Goal: Task Accomplishment & Management: Complete application form

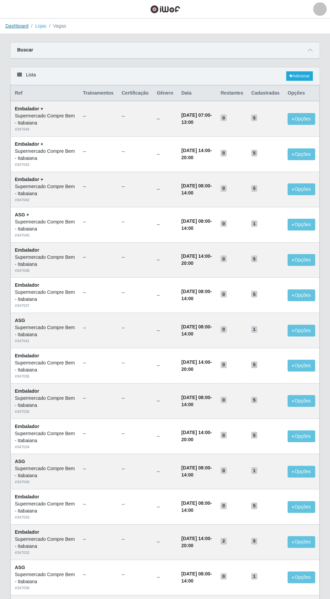
click at [17, 28] on link "Dashboard" at bounding box center [16, 25] width 23 height 5
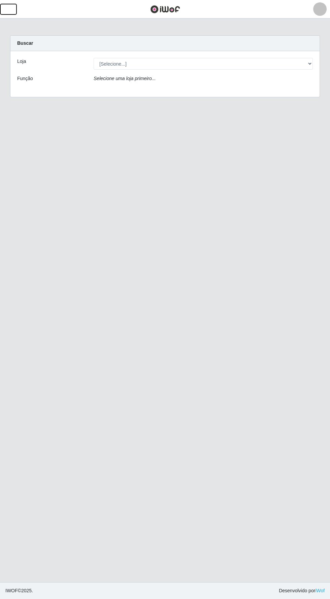
click at [13, 9] on button "button" at bounding box center [8, 9] width 17 height 11
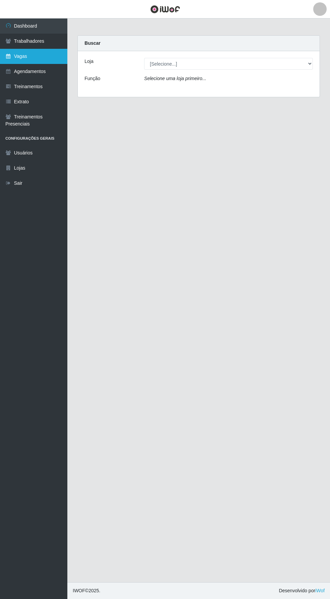
click at [21, 53] on link "Vagas" at bounding box center [33, 56] width 67 height 15
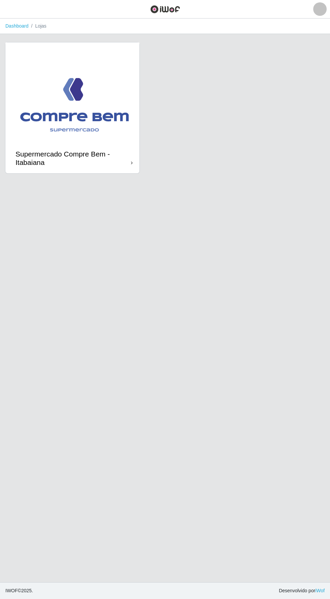
click at [58, 97] on img at bounding box center [72, 92] width 134 height 101
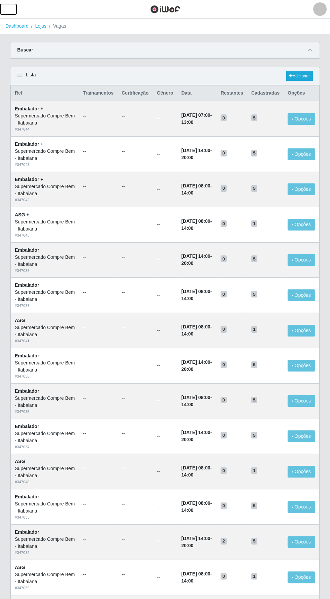
click at [8, 8] on span "button" at bounding box center [8, 9] width 9 height 8
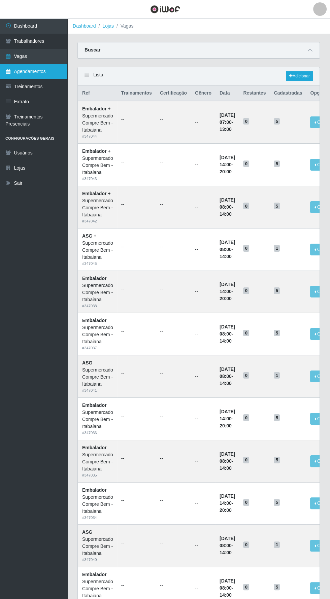
click at [22, 71] on link "Agendamentos" at bounding box center [33, 71] width 67 height 15
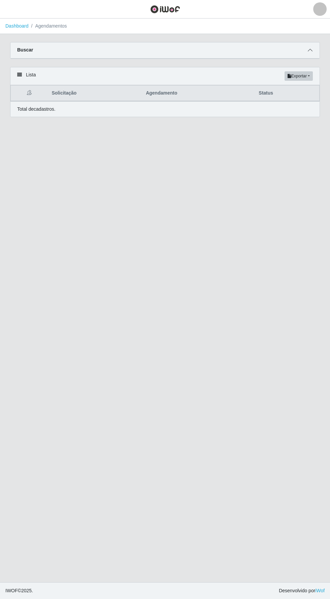
click at [310, 50] on icon at bounding box center [310, 50] width 5 height 5
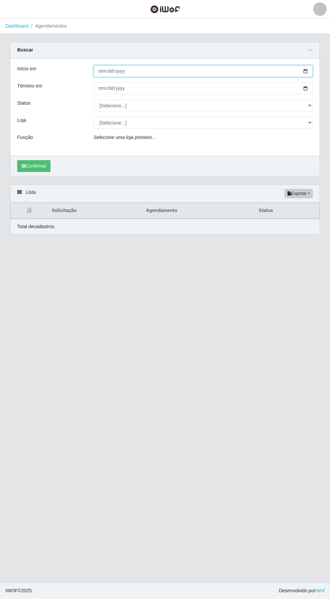
click at [169, 69] on input "Início em" at bounding box center [203, 71] width 219 height 12
type input "2025-10-04"
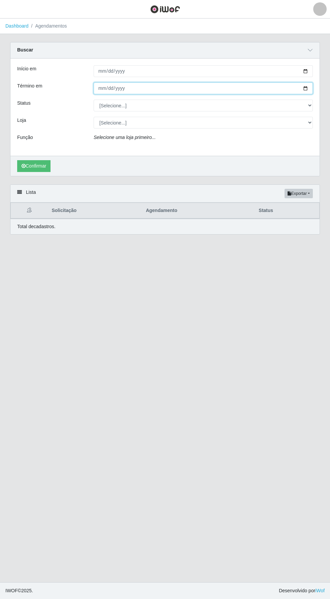
click at [220, 87] on input "Término em" at bounding box center [203, 88] width 219 height 12
type input "2025-10-04"
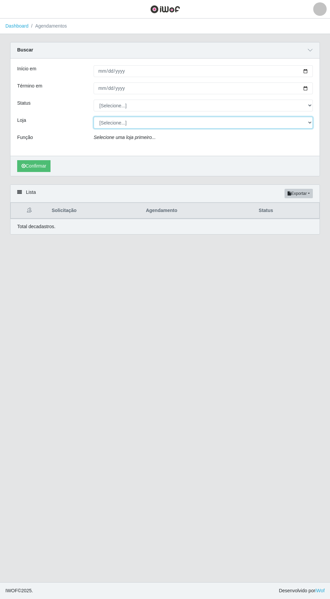
click at [140, 123] on select "[Selecione...] Supermercado Compre Bem - Itabaiana" at bounding box center [203, 123] width 219 height 12
select select "264"
click at [94, 117] on select "[Selecione...] Supermercado Compre Bem - Itabaiana" at bounding box center [203, 123] width 219 height 12
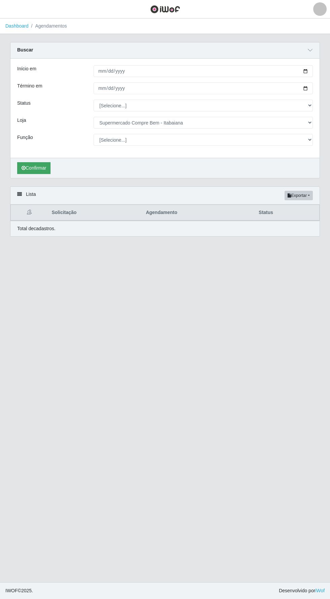
click at [37, 167] on button "Confirmar" at bounding box center [33, 168] width 33 height 12
click at [23, 167] on icon "submit" at bounding box center [24, 168] width 4 height 5
click at [16, 26] on link "Dashboard" at bounding box center [16, 25] width 23 height 5
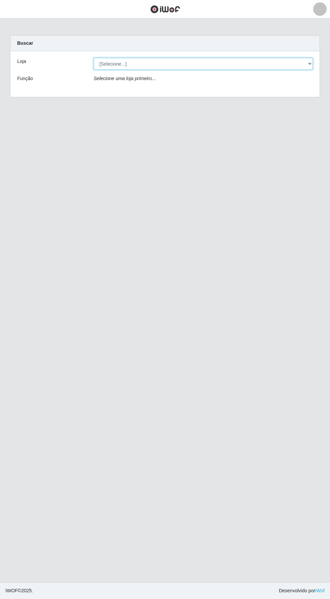
click at [113, 63] on select "[Selecione...] Supermercado Compre Bem - Itabaiana" at bounding box center [203, 64] width 219 height 12
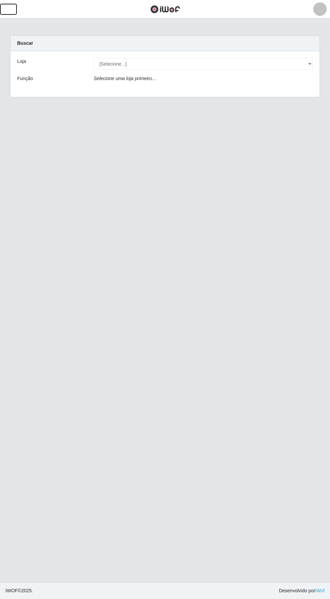
click at [11, 9] on span "button" at bounding box center [8, 9] width 9 height 8
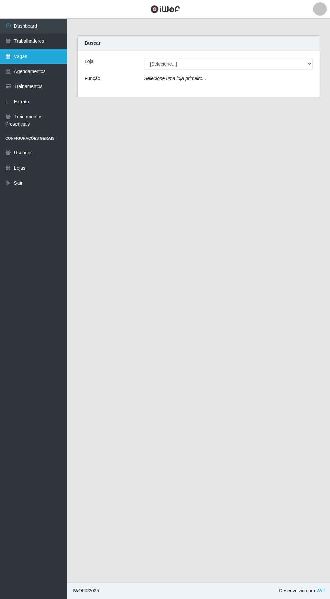
click at [16, 56] on link "Vagas" at bounding box center [33, 56] width 67 height 15
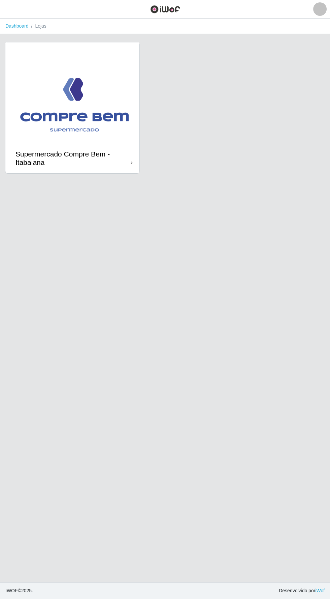
click at [97, 85] on img at bounding box center [72, 92] width 134 height 101
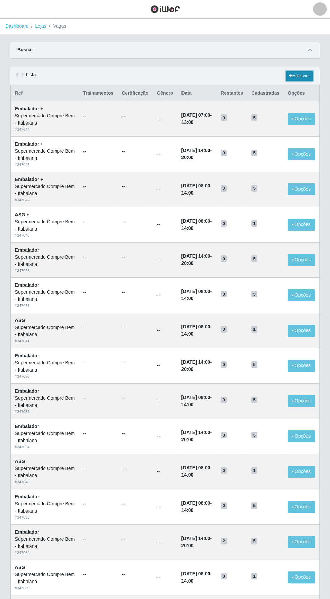
click at [304, 78] on link "Adicionar" at bounding box center [299, 75] width 27 height 9
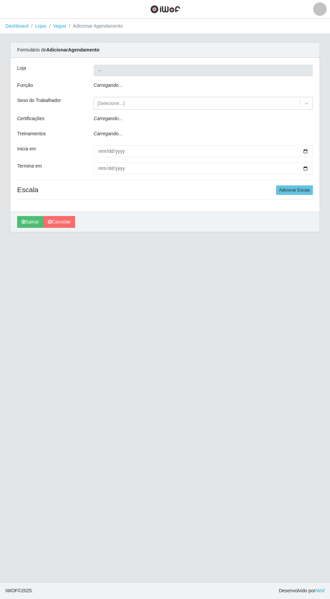
type input "Supermercado Compre Bem - Itabaiana"
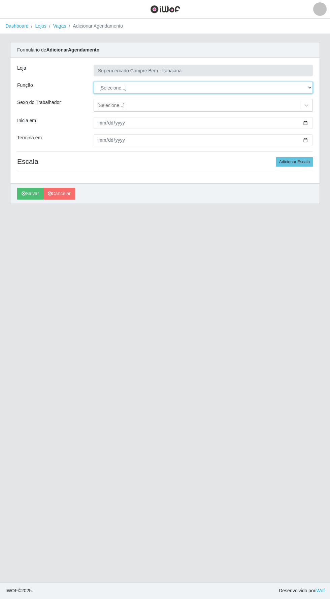
click at [194, 87] on select "[Selecione...] ASG ASG + ASG ++ Auxiliar de Estacionamento Auxiliar de Estacion…" at bounding box center [203, 88] width 219 height 12
click at [94, 82] on select "[Selecione...] ASG ASG + ASG ++ Auxiliar de Estacionamento Auxiliar de Estacion…" at bounding box center [203, 88] width 219 height 12
click at [273, 88] on select "[Selecione...] ASG ASG + ASG ++ Auxiliar de Estacionamento Auxiliar de Estacion…" at bounding box center [203, 88] width 219 height 12
select select "82"
click at [94, 82] on select "[Selecione...] ASG ASG + ASG ++ Auxiliar de Estacionamento Auxiliar de Estacion…" at bounding box center [203, 88] width 219 height 12
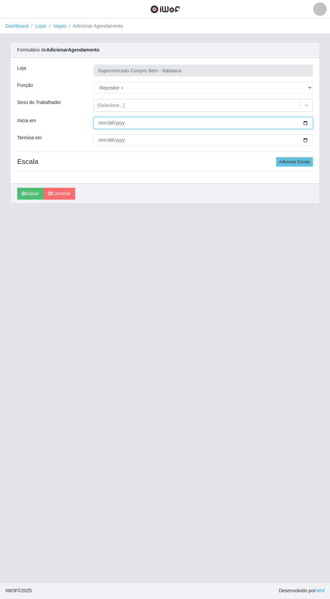
click at [187, 123] on input "Inicia em" at bounding box center [203, 123] width 219 height 12
type input "2025-10-04"
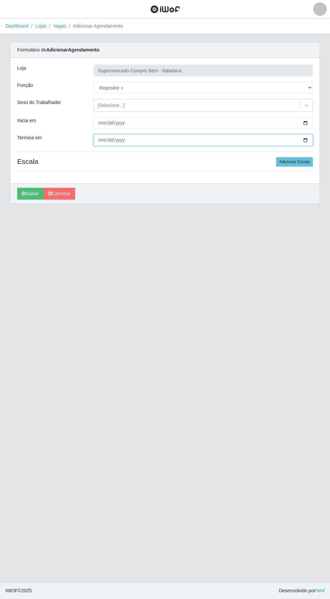
click at [180, 140] on input "Termina em" at bounding box center [203, 140] width 219 height 12
type input "2025-10-04"
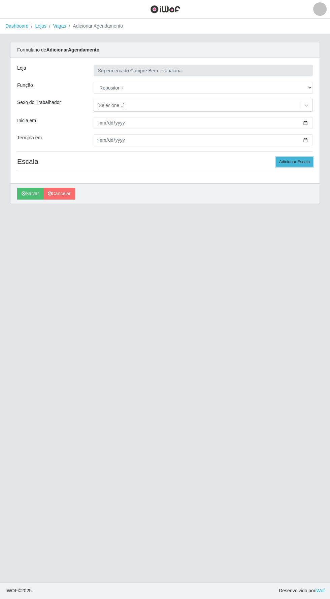
click at [304, 162] on button "Adicionar Escala" at bounding box center [294, 161] width 37 height 9
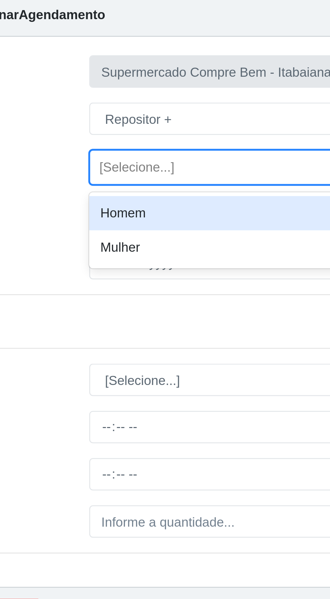
click at [124, 120] on div "Homem" at bounding box center [203, 122] width 219 height 12
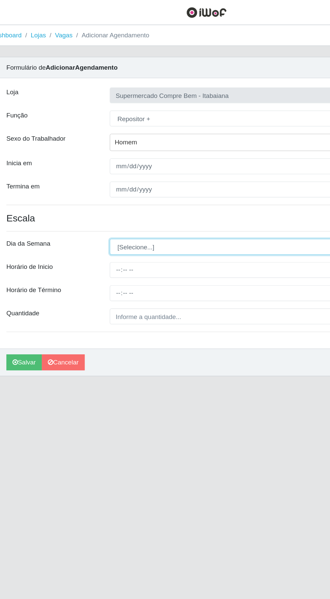
click at [168, 182] on select "[Selecione...] Segunda Terça Quarta Quinta Sexta Sábado Domingo" at bounding box center [203, 183] width 219 height 12
select select "6"
click at [94, 177] on select "[Selecione...] Segunda Terça Quarta Quinta Sexta Sábado Domingo" at bounding box center [203, 183] width 219 height 12
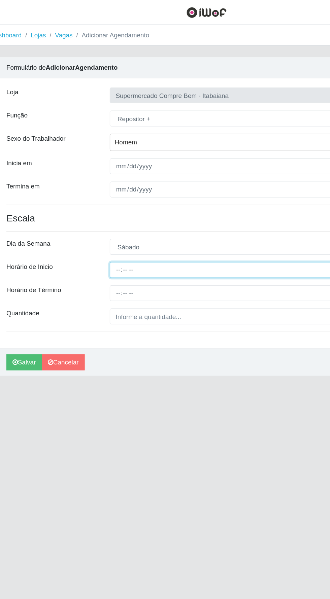
click at [133, 201] on input "Horário de Inicio" at bounding box center [203, 200] width 219 height 12
type input "08:00"
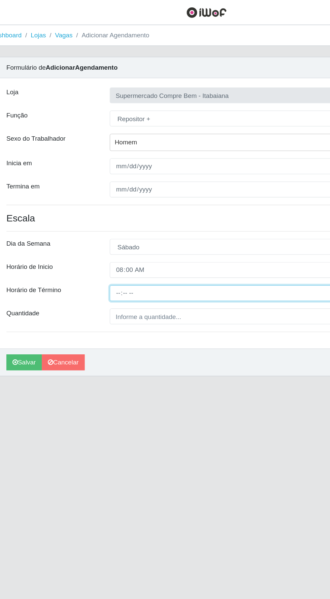
click at [133, 216] on input "Horário de Término" at bounding box center [203, 217] width 219 height 12
type input "14:00"
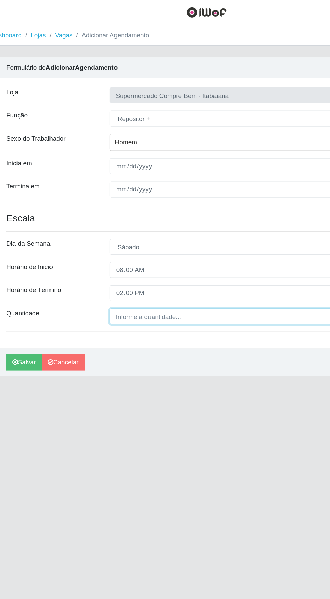
click at [148, 232] on input "Quantidade" at bounding box center [203, 234] width 219 height 12
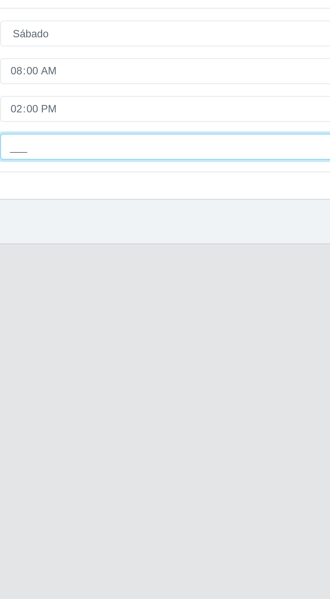
type input "1__"
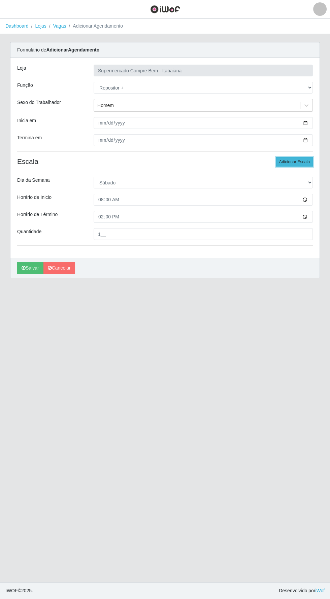
click at [294, 163] on button "Adicionar Escala" at bounding box center [294, 161] width 37 height 9
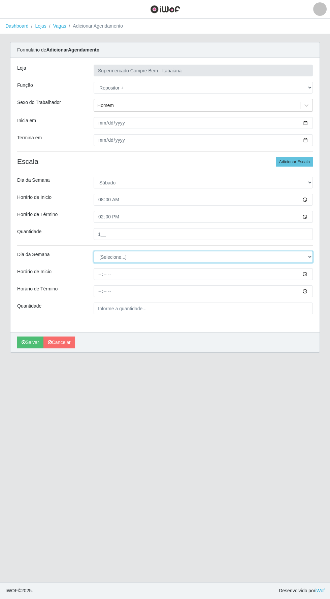
click at [144, 258] on select "[Selecione...] Segunda Terça Quarta Quinta Sexta Sábado Domingo" at bounding box center [203, 257] width 219 height 12
select select "6"
click at [94, 251] on select "[Selecione...] Segunda Terça Quarta Quinta Sexta Sábado Domingo" at bounding box center [203, 257] width 219 height 12
click at [125, 273] on input "Horário de Inicio" at bounding box center [203, 274] width 219 height 12
type input "14:00"
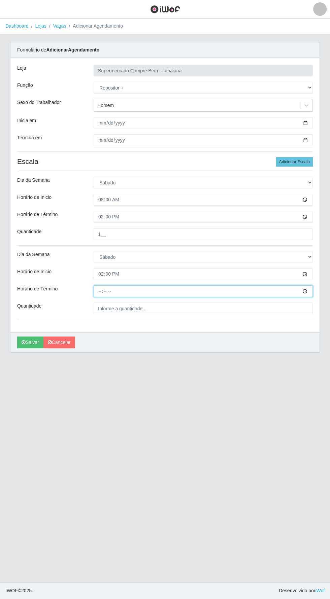
click at [141, 289] on input "Horário de Término" at bounding box center [203, 291] width 219 height 12
type input "20:00"
click at [150, 310] on input "Quantidade" at bounding box center [203, 309] width 219 height 12
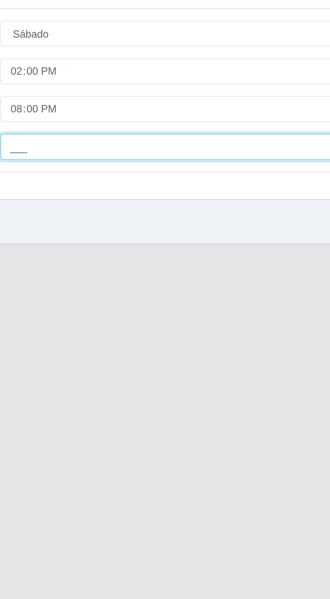
type input "1__"
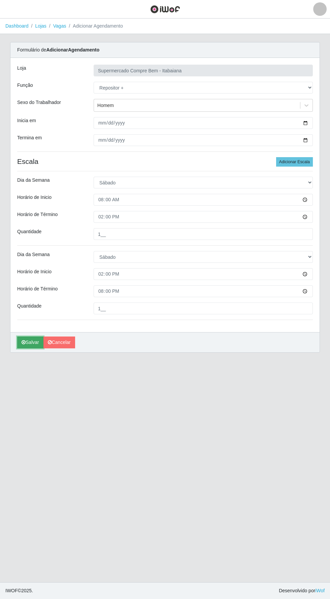
click at [23, 343] on icon "submit" at bounding box center [24, 342] width 4 height 5
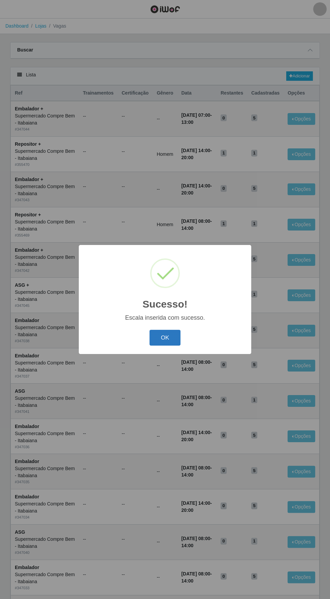
click at [164, 335] on button "OK" at bounding box center [164, 338] width 31 height 16
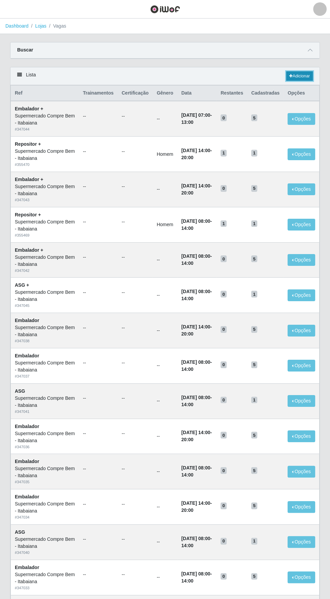
click at [305, 75] on link "Adicionar" at bounding box center [299, 75] width 27 height 9
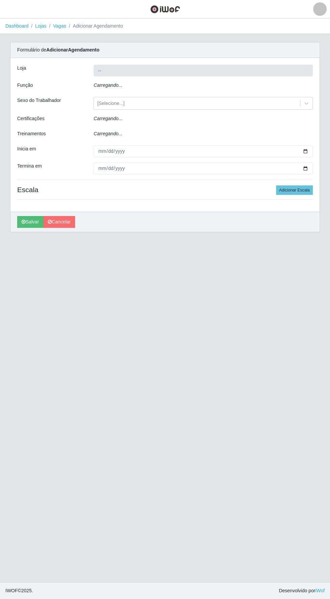
type input "Supermercado Compre Bem - Itabaiana"
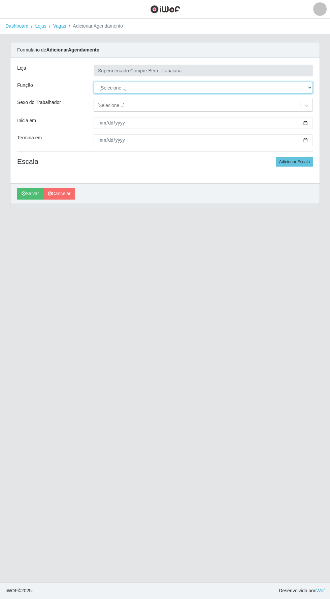
click at [278, 90] on select "[Selecione...] ASG ASG + ASG ++ Auxiliar de Estacionamento Auxiliar de Estacion…" at bounding box center [203, 88] width 219 height 12
select select "1"
click at [94, 82] on select "[Selecione...] ASG ASG + ASG ++ Auxiliar de Estacionamento Auxiliar de Estacion…" at bounding box center [203, 88] width 219 height 12
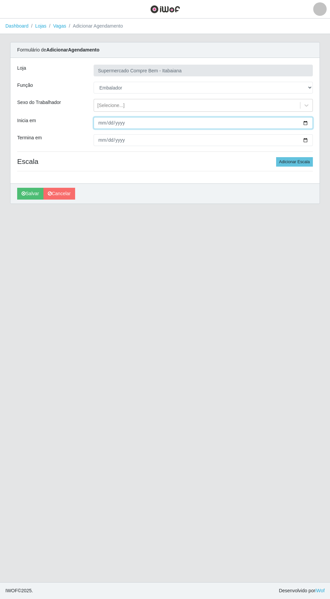
click at [265, 123] on input "Inicia em" at bounding box center [203, 123] width 219 height 12
type input "2025-10-06"
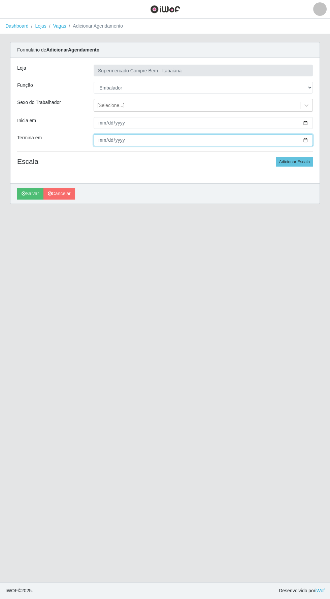
click at [159, 137] on input "Termina em" at bounding box center [203, 140] width 219 height 12
type input "2025-10-10"
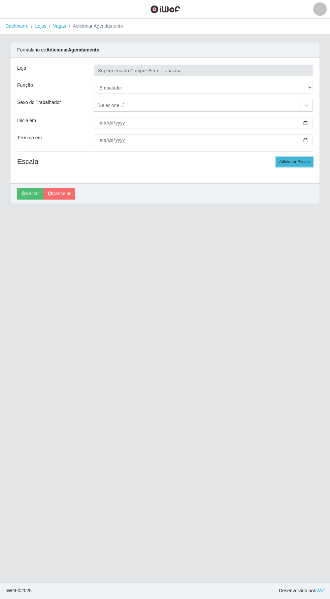
click at [297, 161] on button "Adicionar Escala" at bounding box center [294, 161] width 37 height 9
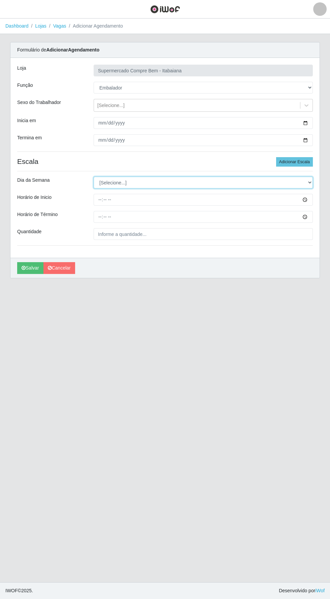
click at [173, 183] on select "[Selecione...] Segunda Terça Quarta Quinta Sexta Sábado Domingo" at bounding box center [203, 183] width 219 height 12
select select "1"
click at [94, 177] on select "[Selecione...] Segunda Terça Quarta Quinta Sexta Sábado Domingo" at bounding box center [203, 183] width 219 height 12
click at [196, 199] on input "Horário de Inicio" at bounding box center [203, 200] width 219 height 12
type input "08:00"
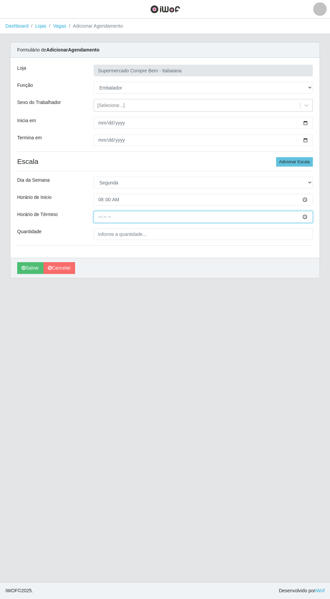
click at [157, 217] on input "Horário de Término" at bounding box center [203, 217] width 219 height 12
type input "14:00"
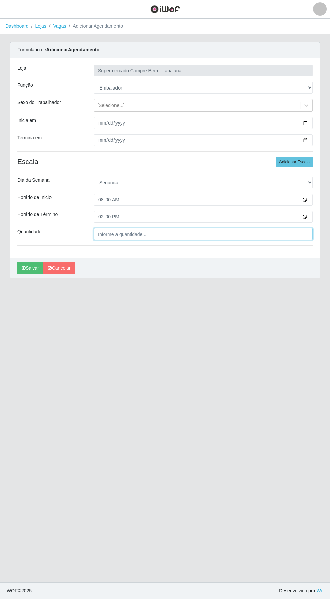
click at [186, 234] on input "Quantidade" at bounding box center [203, 234] width 219 height 12
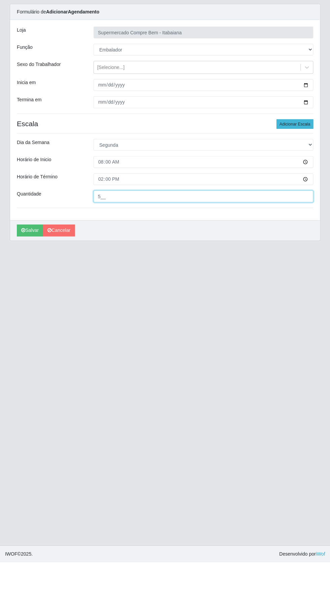
type input "5__"
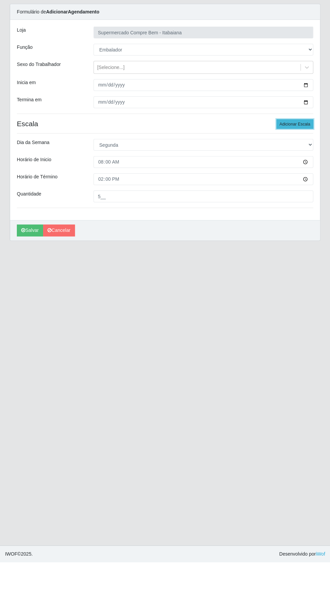
click at [302, 161] on button "Adicionar Escala" at bounding box center [294, 161] width 37 height 9
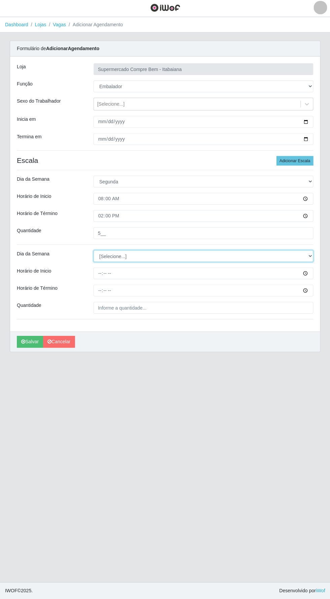
click at [136, 256] on select "[Selecione...] Segunda Terça Quarta Quinta Sexta Sábado Domingo" at bounding box center [203, 257] width 219 height 12
select select "1"
click at [94, 251] on select "[Selecione...] Segunda Terça Quarta Quinta Sexta Sábado Domingo" at bounding box center [203, 257] width 219 height 12
click at [131, 275] on input "Horário de Inicio" at bounding box center [203, 274] width 219 height 12
type input "14:00"
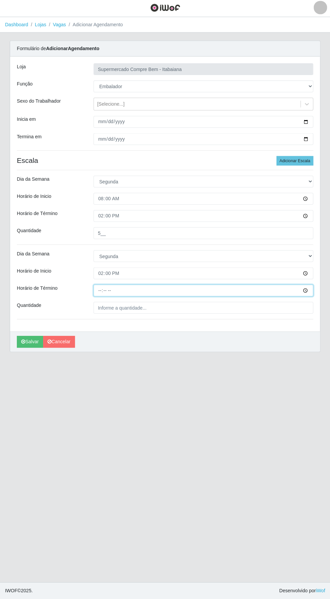
click at [130, 289] on input "Horário de Término" at bounding box center [203, 291] width 219 height 12
type input "20:00"
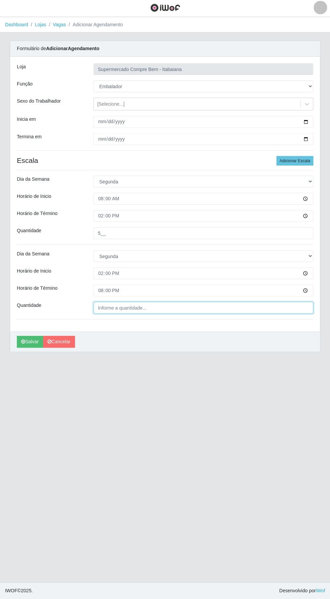
click at [162, 309] on input "Quantidade" at bounding box center [203, 309] width 219 height 12
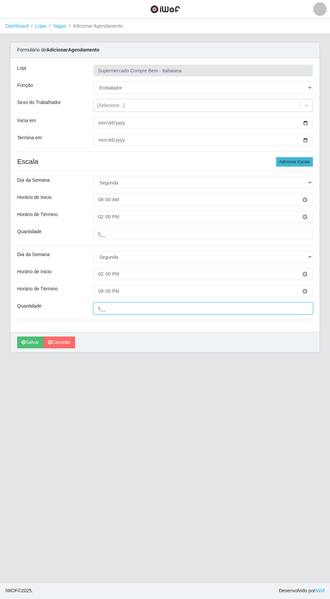
type input "5__"
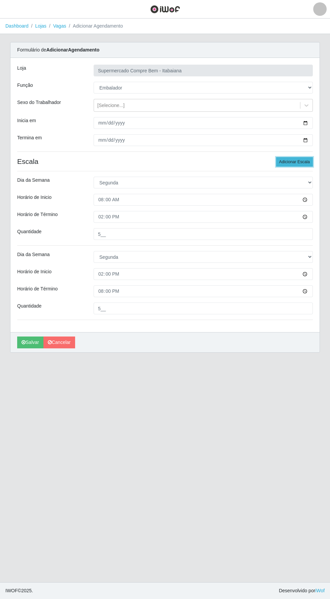
click at [293, 164] on button "Adicionar Escala" at bounding box center [294, 161] width 37 height 9
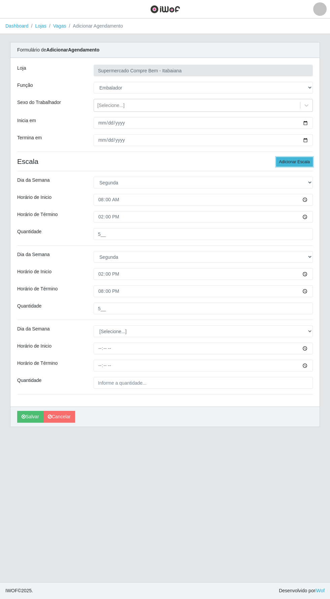
click at [298, 164] on button "Adicionar Escala" at bounding box center [294, 161] width 37 height 9
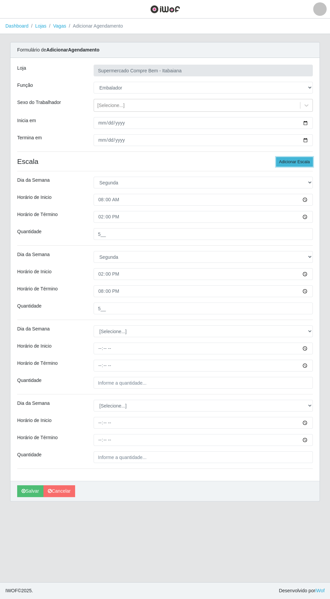
click at [295, 163] on button "Adicionar Escala" at bounding box center [294, 161] width 37 height 9
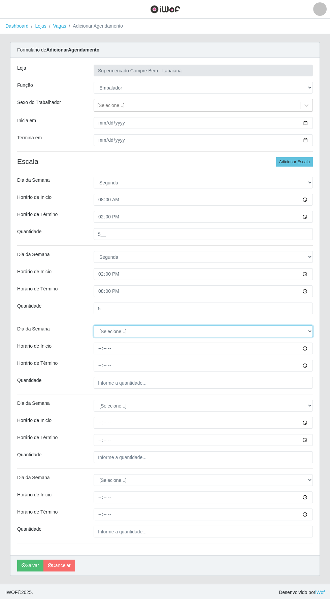
click at [141, 331] on select "[Selecione...] Segunda Terça Quarta Quinta Sexta Sábado Domingo" at bounding box center [203, 332] width 219 height 12
select select "2"
click at [94, 326] on select "[Selecione...] Segunda Terça Quarta Quinta Sexta Sábado Domingo" at bounding box center [203, 332] width 219 height 12
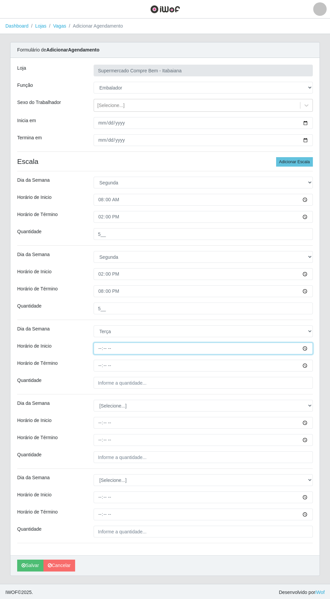
click at [155, 350] on input "Horário de Inicio" at bounding box center [203, 349] width 219 height 12
type input "07:00"
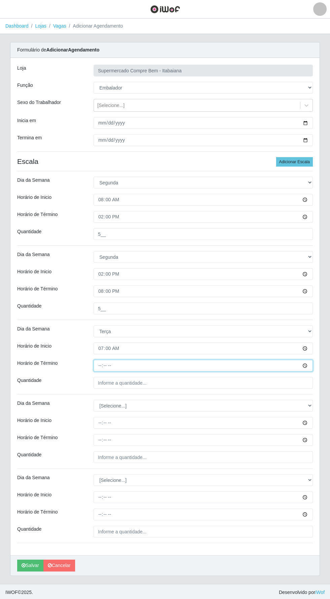
click at [152, 365] on input "Horário de Término" at bounding box center [203, 366] width 219 height 12
type input "13:00"
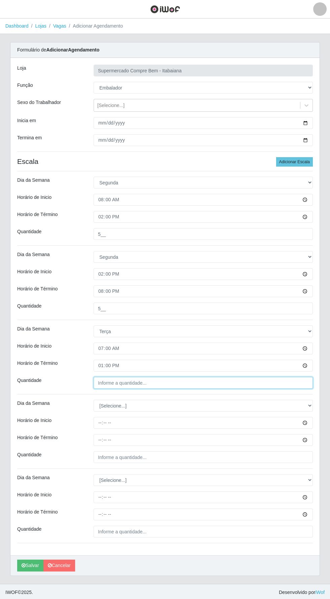
click at [134, 381] on input "Quantidade" at bounding box center [203, 383] width 219 height 12
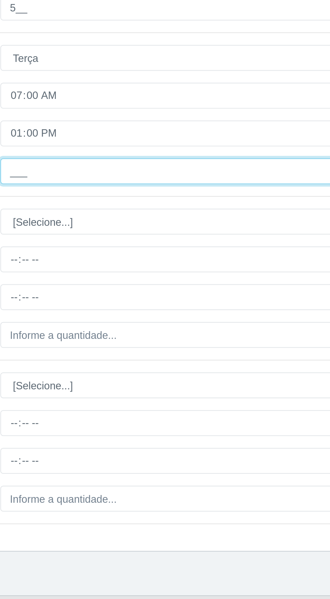
type input "3__"
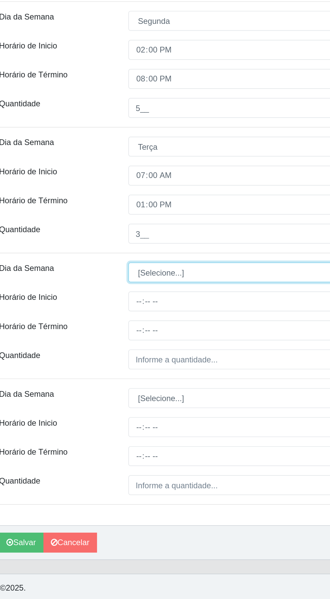
click at [125, 406] on select "[Selecione...] Segunda Terça Quarta Quinta Sexta Sábado Domingo" at bounding box center [203, 406] width 219 height 12
select select "2"
click at [94, 400] on select "[Selecione...] Segunda Terça Quarta Quinta Sexta Sábado Domingo" at bounding box center [203, 406] width 219 height 12
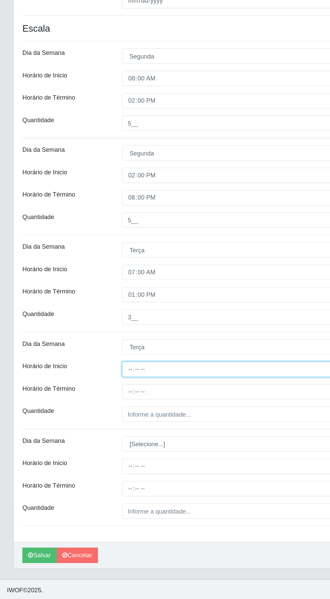
click at [169, 420] on input "Horário de Inicio" at bounding box center [203, 423] width 219 height 12
type input "08:00"
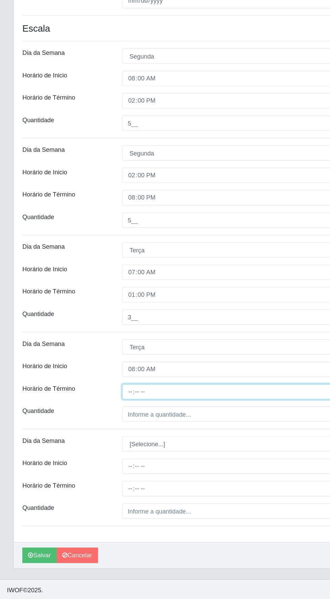
click at [128, 437] on input "Horário de Término" at bounding box center [203, 440] width 219 height 12
type input "14:00"
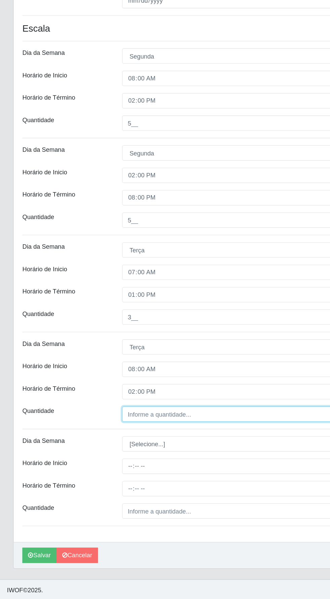
click at [127, 456] on input "Quantidade" at bounding box center [203, 457] width 219 height 12
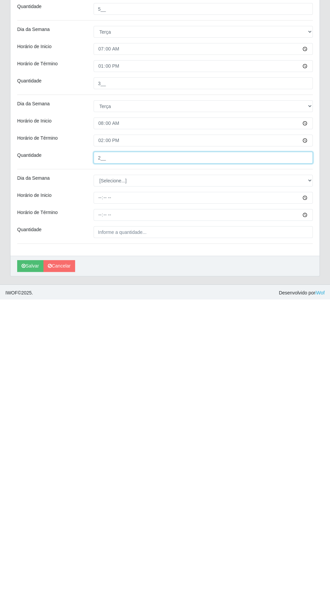
type input "2__"
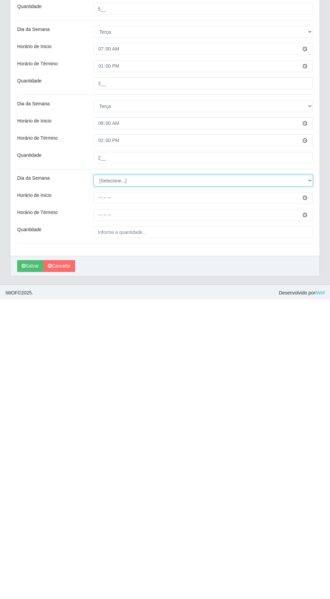
click at [141, 481] on select "[Selecione...] Segunda Terça Quarta Quinta Sexta Sábado Domingo" at bounding box center [203, 480] width 219 height 12
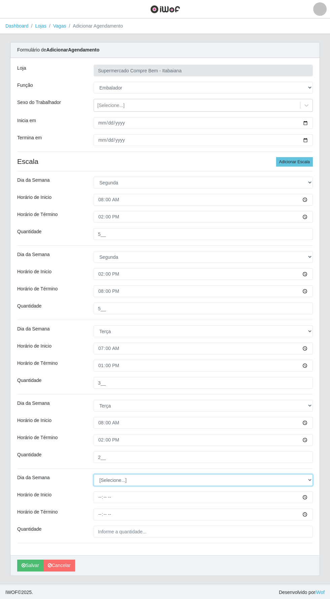
select select "2"
click at [94, 474] on select "[Selecione...] Segunda Terça Quarta Quinta Sexta Sábado Domingo" at bounding box center [203, 480] width 219 height 12
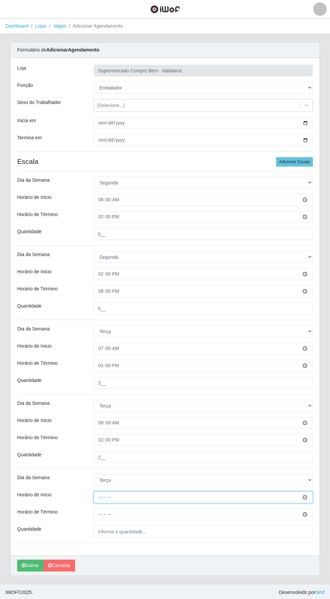
click at [128, 496] on input "Horário de Inicio" at bounding box center [203, 497] width 219 height 12
type input "14:00"
click at [126, 514] on input "Horário de Término" at bounding box center [203, 515] width 219 height 12
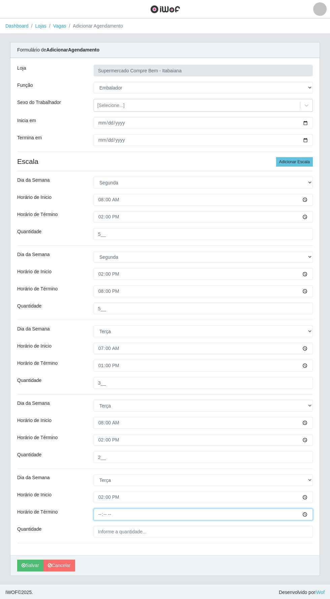
type input "20:00"
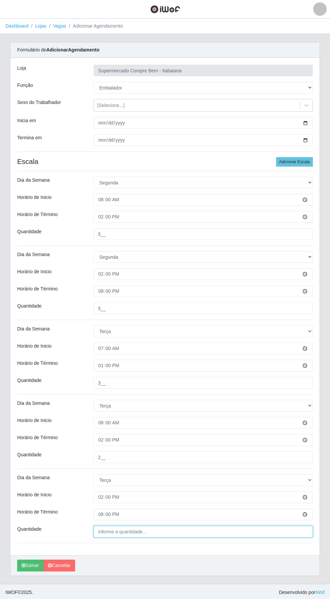
click at [151, 531] on input "Quantidade" at bounding box center [203, 532] width 219 height 12
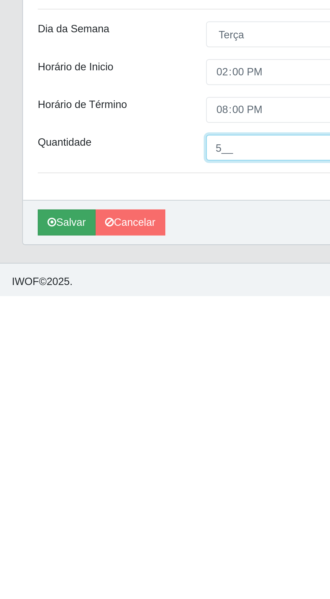
type input "5__"
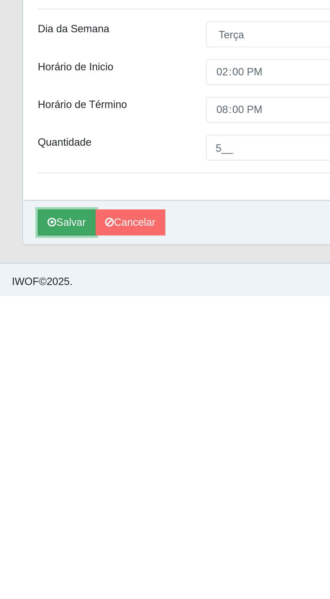
click at [28, 563] on button "Salvar" at bounding box center [30, 566] width 26 height 12
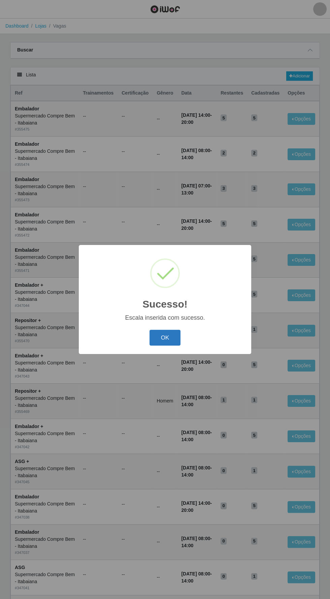
click at [166, 345] on button "OK" at bounding box center [164, 338] width 31 height 16
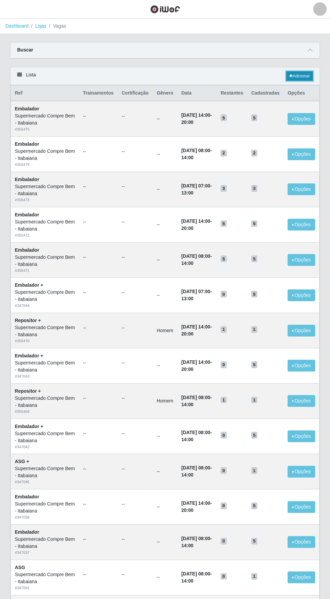
click at [301, 74] on link "Adicionar" at bounding box center [299, 75] width 27 height 9
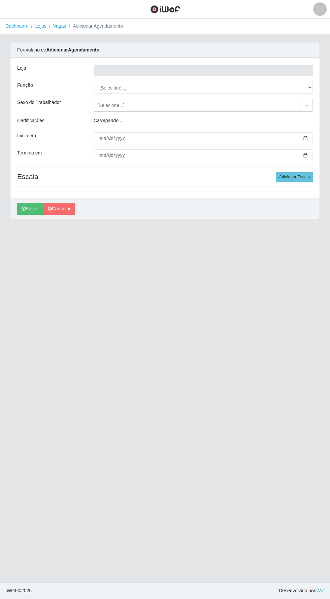
type input "Supermercado Compre Bem - Itabaiana"
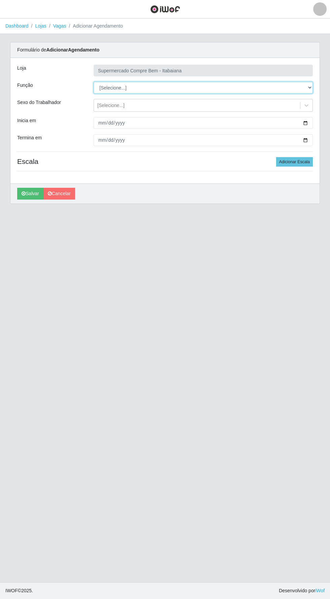
click at [227, 87] on select "[Selecione...] ASG ASG + ASG ++ Auxiliar de Estacionamento Auxiliar de Estacion…" at bounding box center [203, 88] width 219 height 12
select select "1"
click at [94, 82] on select "[Selecione...] ASG ASG + ASG ++ Auxiliar de Estacionamento Auxiliar de Estacion…" at bounding box center [203, 88] width 219 height 12
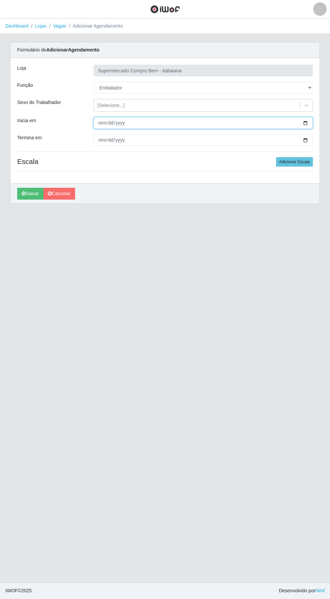
click at [146, 123] on input "Inicia em" at bounding box center [203, 123] width 219 height 12
type input "2025-10-08"
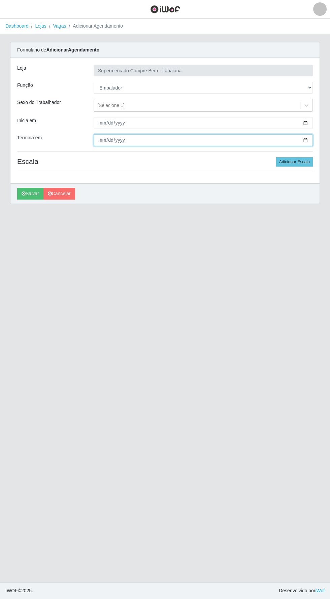
click at [243, 140] on input "Termina em" at bounding box center [203, 140] width 219 height 12
type input "2025-10-10"
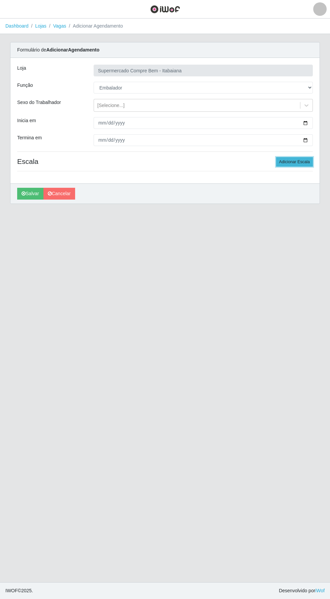
click at [294, 164] on button "Adicionar Escala" at bounding box center [294, 161] width 37 height 9
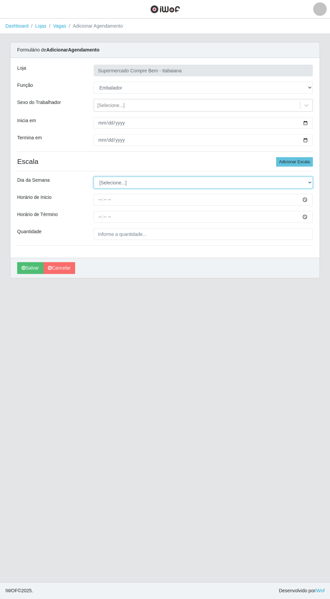
click at [147, 184] on select "[Selecione...] Segunda Terça Quarta Quinta Sexta Sábado Domingo" at bounding box center [203, 183] width 219 height 12
select select "3"
click at [94, 177] on select "[Selecione...] Segunda Terça Quarta Quinta Sexta Sábado Domingo" at bounding box center [203, 183] width 219 height 12
click at [158, 201] on input "Horário de Inicio" at bounding box center [203, 200] width 219 height 12
type input "08:00"
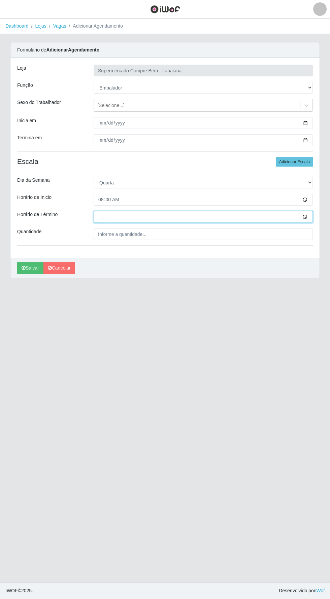
click at [152, 213] on input "Horário de Término" at bounding box center [203, 217] width 219 height 12
type input "14:00"
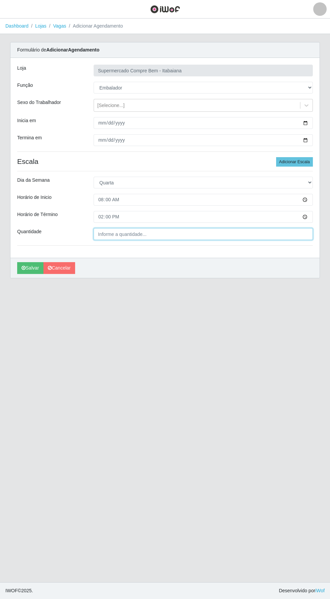
click at [155, 234] on input "Quantidade" at bounding box center [203, 234] width 219 height 12
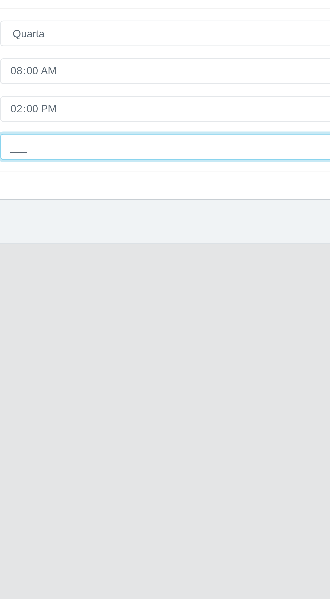
type input "4__"
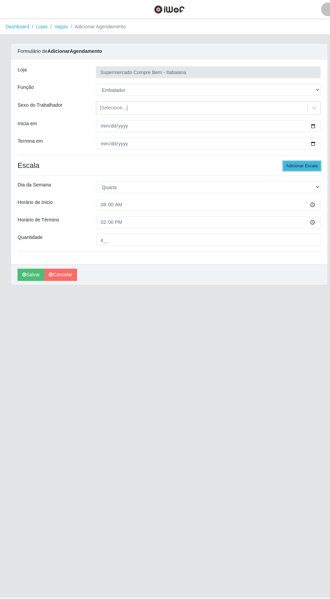
click at [290, 161] on button "Adicionar Escala" at bounding box center [294, 161] width 37 height 9
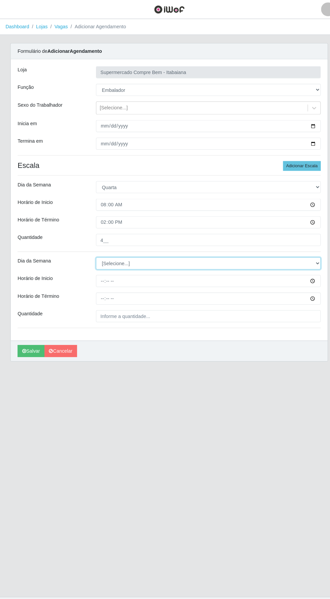
click at [145, 256] on select "[Selecione...] Segunda Terça Quarta Quinta Sexta Sábado Domingo" at bounding box center [203, 257] width 219 height 12
select select "3"
click at [94, 251] on select "[Selecione...] Segunda Terça Quarta Quinta Sexta Sábado Domingo" at bounding box center [203, 257] width 219 height 12
click at [130, 273] on input "Horário de Inicio" at bounding box center [203, 274] width 219 height 12
type input "14:00"
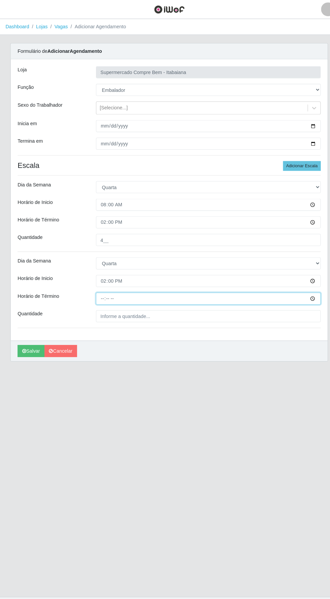
click at [126, 289] on input "Horário de Término" at bounding box center [203, 291] width 219 height 12
type input "20:00"
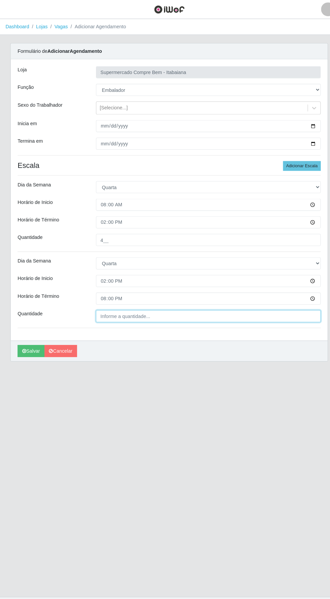
click at [146, 308] on input "Quantidade" at bounding box center [203, 309] width 219 height 12
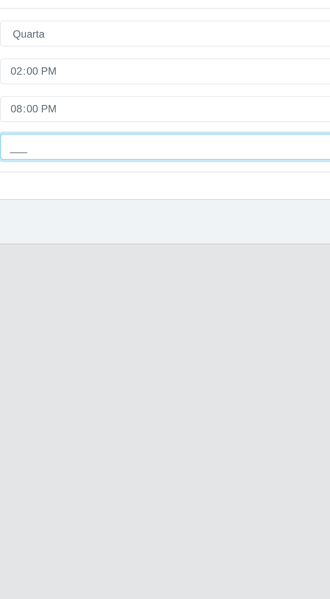
type input "4__"
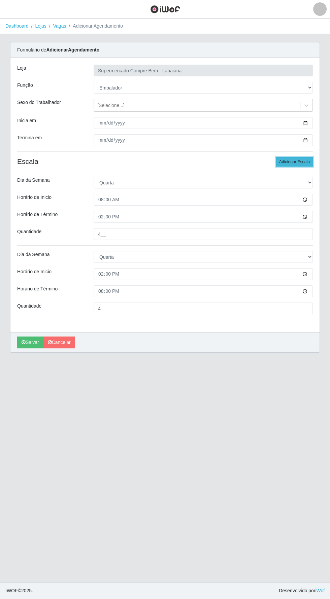
click at [294, 159] on button "Adicionar Escala" at bounding box center [294, 161] width 37 height 9
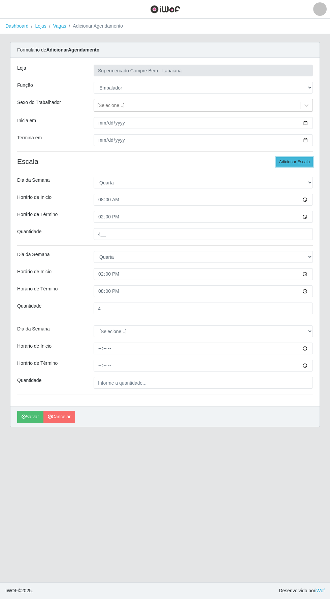
click at [294, 163] on button "Adicionar Escala" at bounding box center [294, 161] width 37 height 9
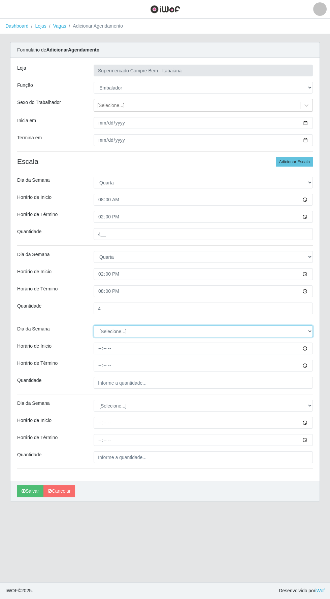
click at [146, 331] on select "[Selecione...] Segunda Terça Quarta Quinta Sexta Sábado Domingo" at bounding box center [203, 332] width 219 height 12
select select "4"
click at [94, 326] on select "[Selecione...] Segunda Terça Quarta Quinta Sexta Sábado Domingo" at bounding box center [203, 332] width 219 height 12
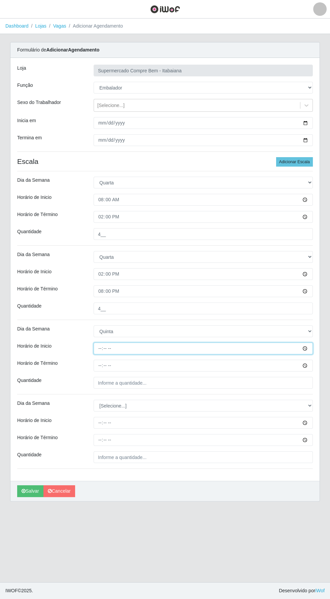
click at [134, 349] on input "Horário de Inicio" at bounding box center [203, 349] width 219 height 12
type input "08:00"
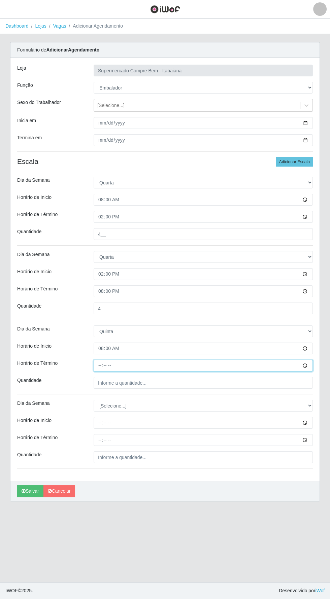
click at [125, 364] on input "Horário de Término" at bounding box center [203, 366] width 219 height 12
type input "14:00"
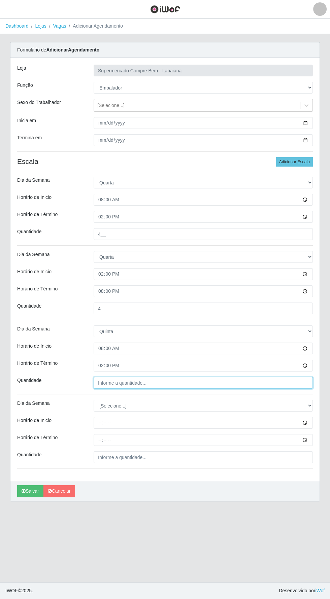
click at [133, 383] on input "Quantidade" at bounding box center [203, 383] width 219 height 12
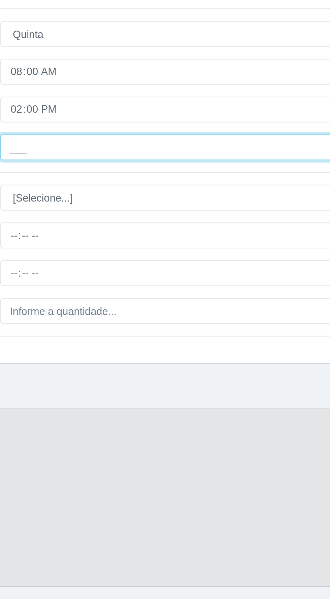
type input "4__"
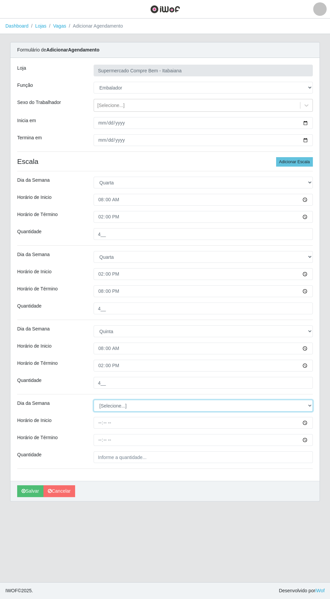
click at [145, 407] on select "[Selecione...] Segunda Terça Quarta Quinta Sexta Sábado Domingo" at bounding box center [203, 406] width 219 height 12
select select "4"
click at [94, 400] on select "[Selecione...] Segunda Terça Quarta Quinta Sexta Sábado Domingo" at bounding box center [203, 406] width 219 height 12
click at [130, 424] on input "Horário de Inicio" at bounding box center [203, 423] width 219 height 12
type input "14:00"
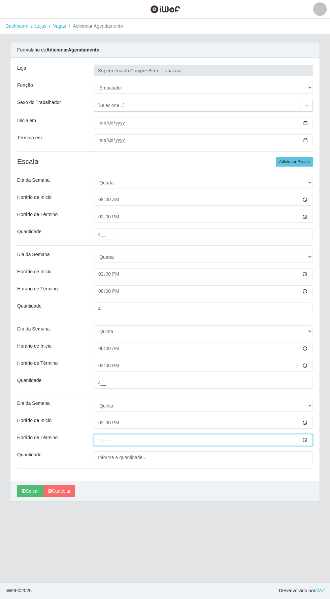
click at [128, 439] on input "Horário de Término" at bounding box center [203, 440] width 219 height 12
type input "20:00"
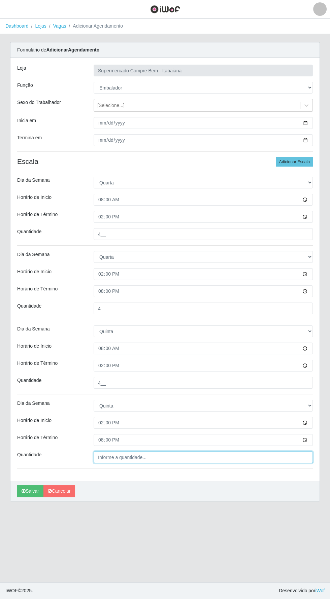
click at [134, 456] on input "Quantidade" at bounding box center [203, 457] width 219 height 12
type input "4__"
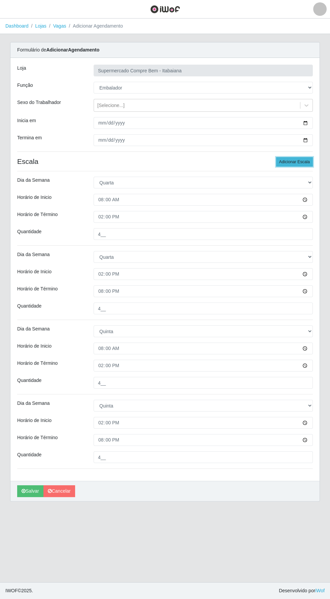
click at [295, 159] on button "Adicionar Escala" at bounding box center [294, 161] width 37 height 9
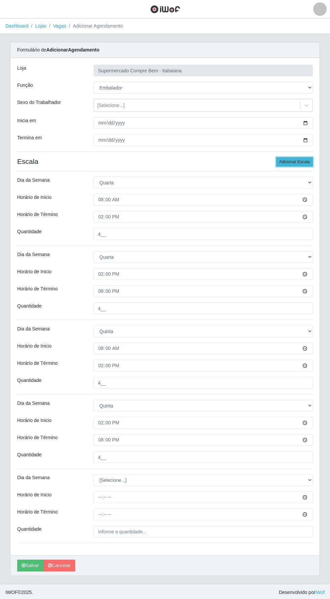
click at [294, 157] on button "Adicionar Escala" at bounding box center [294, 161] width 37 height 9
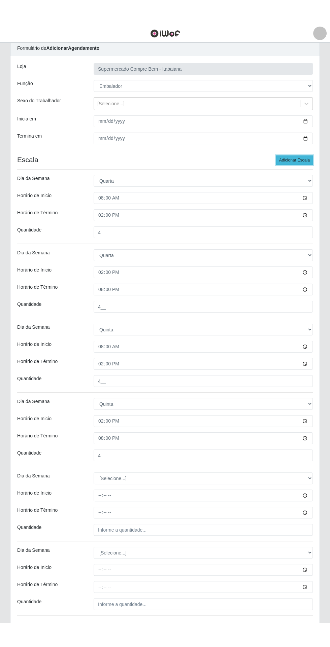
scroll to position [26, 0]
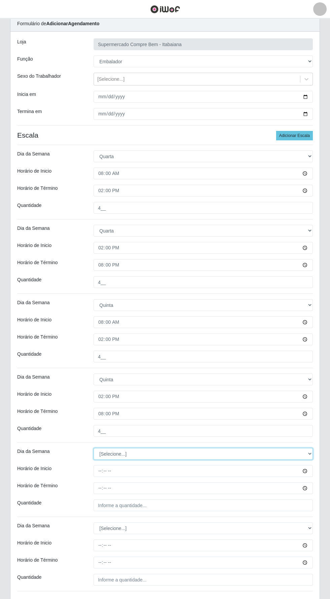
click at [142, 456] on select "[Selecione...] Segunda Terça Quarta Quinta Sexta Sábado Domingo" at bounding box center [203, 454] width 219 height 12
select select "5"
click at [94, 448] on select "[Selecione...] Segunda Terça Quarta Quinta Sexta Sábado Domingo" at bounding box center [203, 454] width 219 height 12
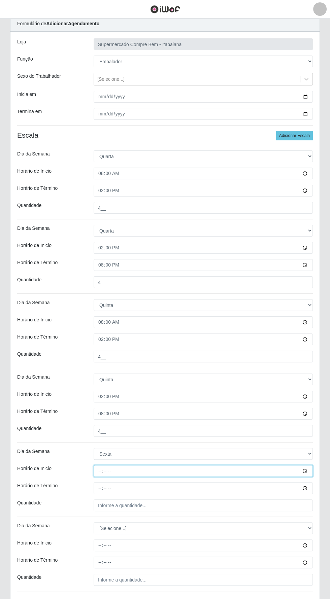
click at [135, 471] on input "Horário de Inicio" at bounding box center [203, 471] width 219 height 12
type input "08:00"
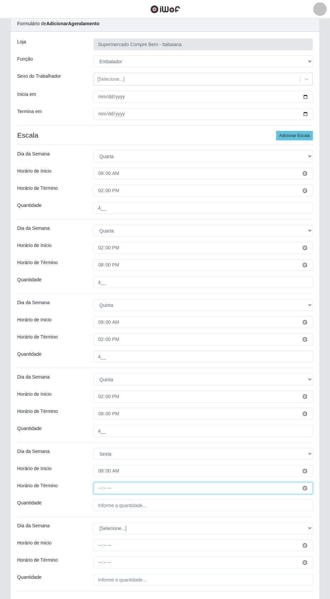
click at [129, 487] on input "Horário de Término" at bounding box center [203, 488] width 219 height 12
type input "14:00"
click at [146, 504] on input "Quantidade" at bounding box center [203, 506] width 219 height 12
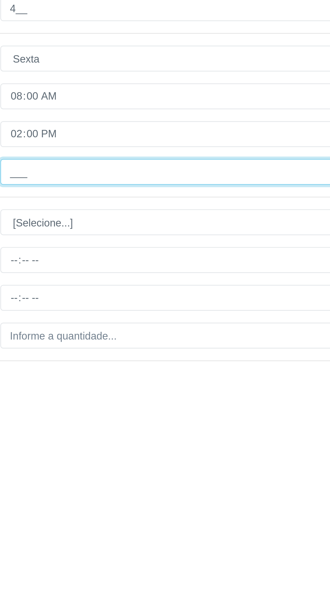
type input "4__"
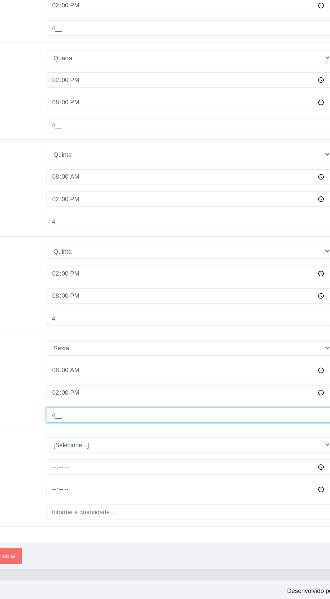
scroll to position [74, 0]
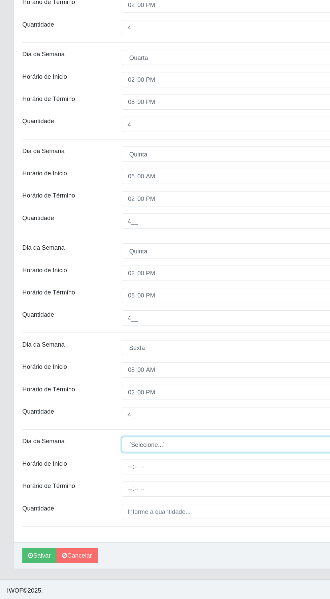
click at [149, 479] on select "[Selecione...] Segunda Terça Quarta Quinta Sexta Sábado Domingo" at bounding box center [203, 480] width 219 height 12
select select "5"
click at [94, 474] on select "[Selecione...] Segunda Terça Quarta Quinta Sexta Sábado Domingo" at bounding box center [203, 480] width 219 height 12
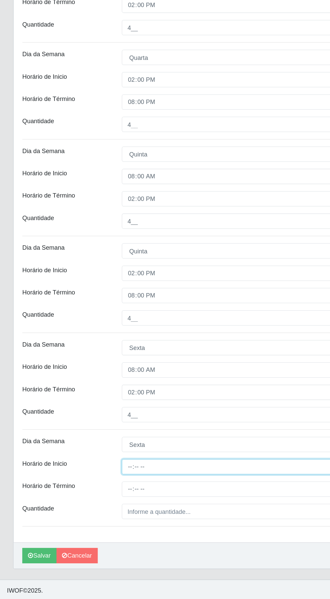
click at [125, 498] on input "Horário de Inicio" at bounding box center [203, 497] width 219 height 12
type input "14:00"
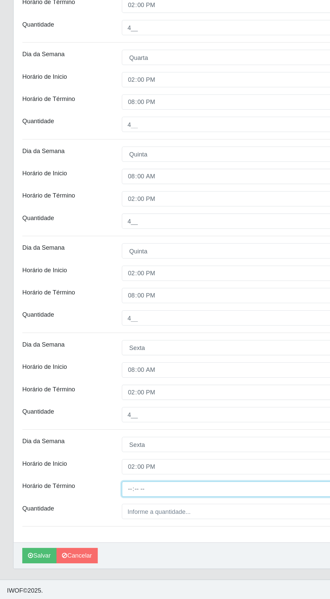
click at [140, 516] on input "Horário de Término" at bounding box center [203, 515] width 219 height 12
type input "20:00"
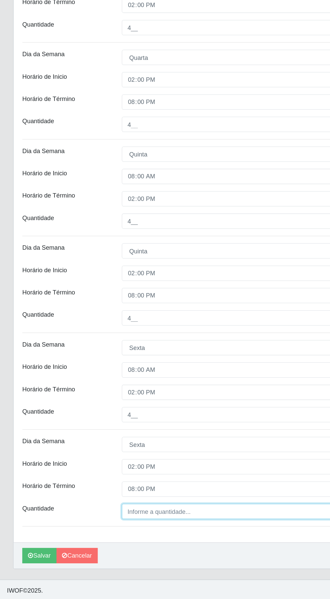
click at [131, 531] on input "Quantidade" at bounding box center [203, 532] width 219 height 12
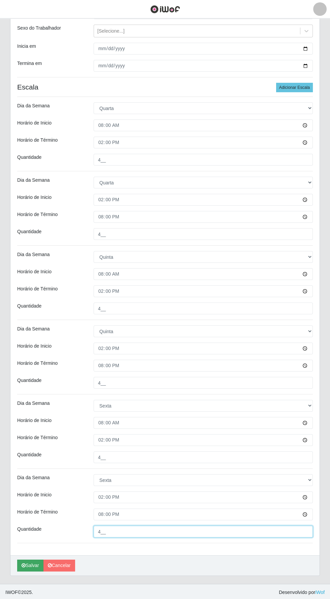
type input "4__"
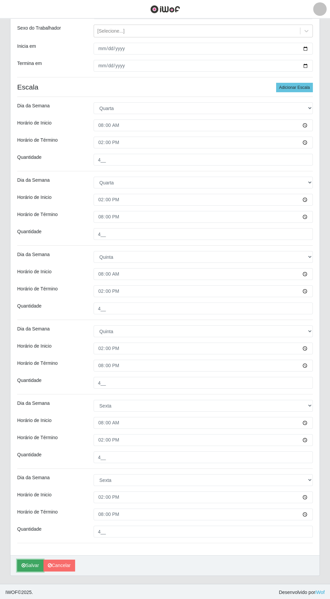
click at [23, 564] on icon "submit" at bounding box center [24, 565] width 4 height 5
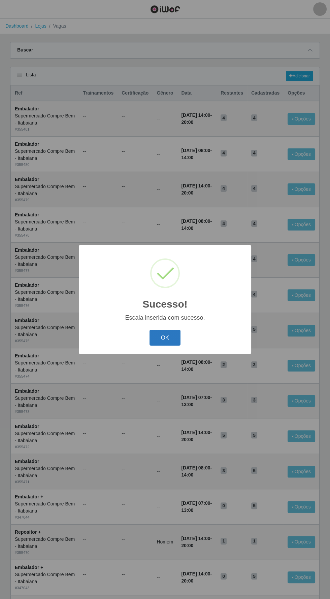
click at [165, 338] on button "OK" at bounding box center [164, 338] width 31 height 16
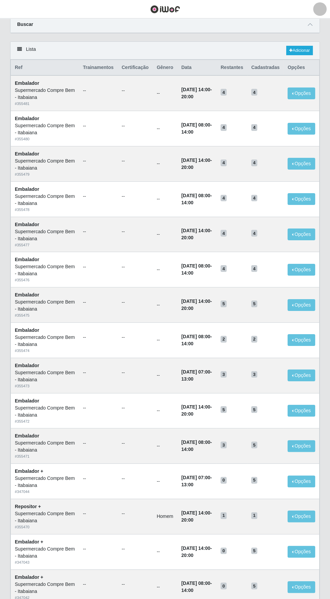
scroll to position [26, 0]
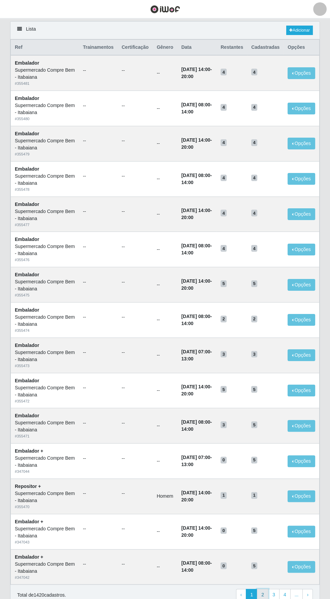
scroll to position [72, 0]
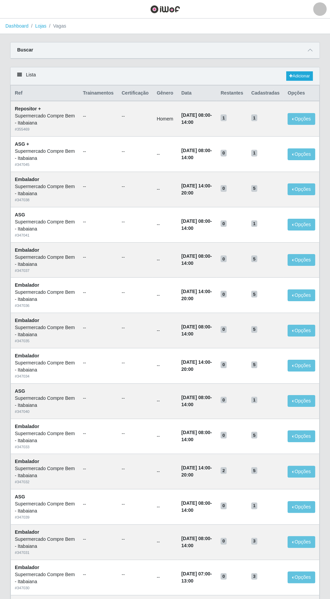
scroll to position [26, 0]
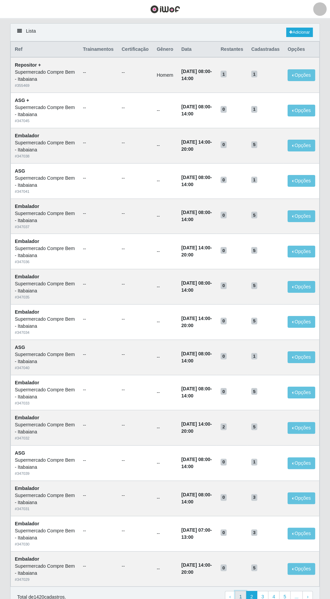
scroll to position [72, 0]
